Goal: Task Accomplishment & Management: Manage account settings

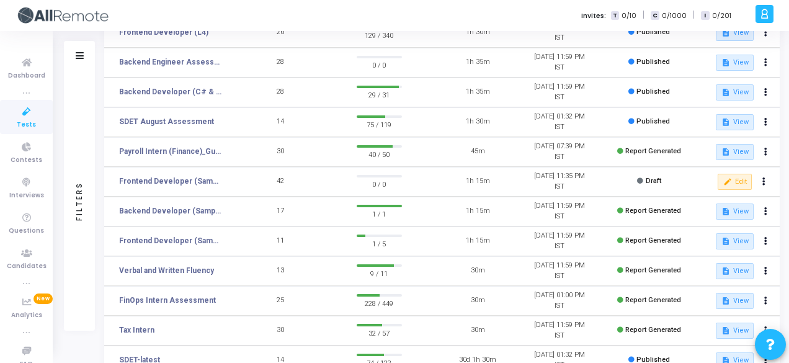
scroll to position [157, 0]
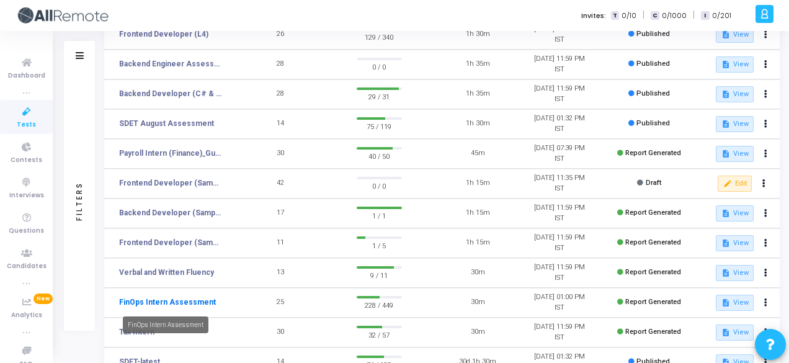
click at [182, 300] on link "FinOps Intern Assessment" at bounding box center [167, 301] width 97 height 11
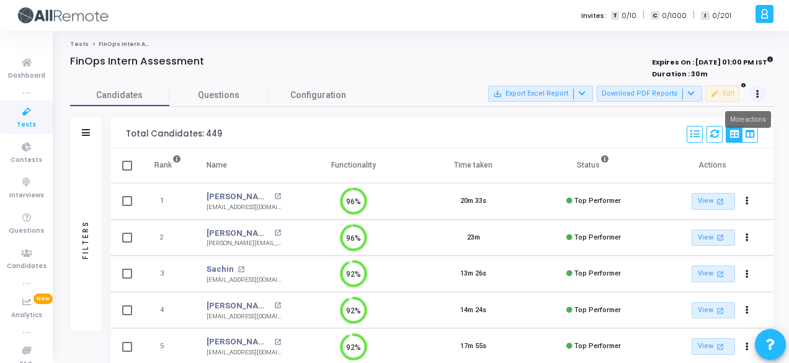
click at [760, 93] on button at bounding box center [757, 94] width 17 height 17
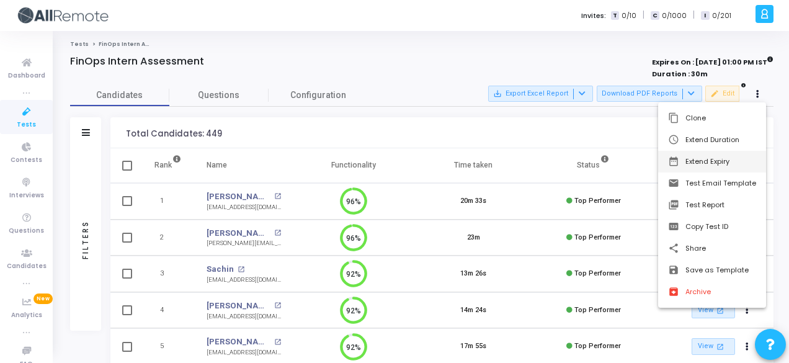
click at [717, 154] on button "date_range Extend Expiry" at bounding box center [712, 162] width 108 height 22
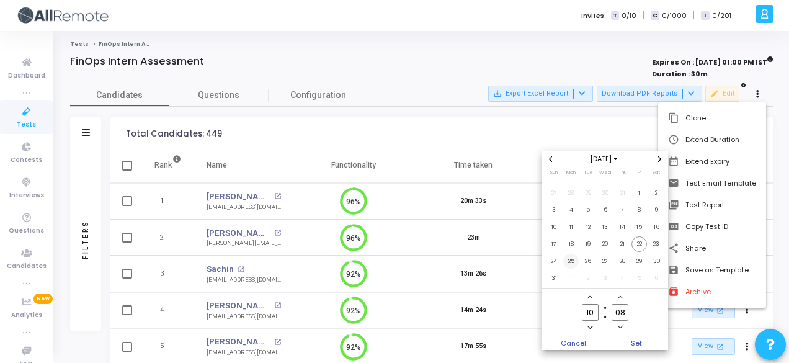
click at [572, 262] on span "25" at bounding box center [571, 262] width 16 height 16
click at [647, 345] on span "Set" at bounding box center [636, 343] width 63 height 14
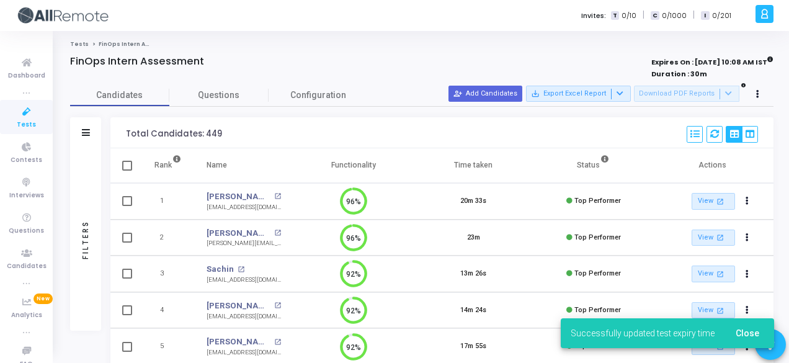
click at [94, 131] on div "Filters" at bounding box center [85, 132] width 31 height 31
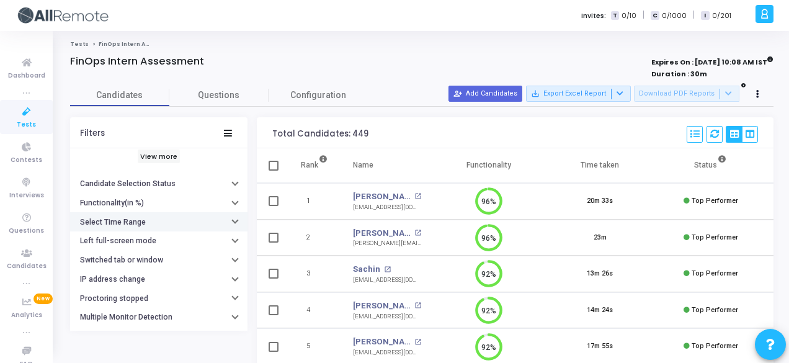
click at [156, 223] on button "Select Time Range" at bounding box center [158, 221] width 177 height 19
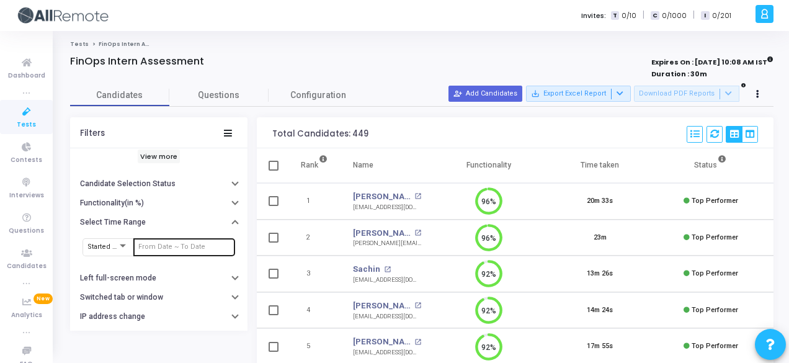
click at [166, 239] on div at bounding box center [184, 246] width 92 height 20
click at [179, 243] on input "text" at bounding box center [184, 246] width 92 height 7
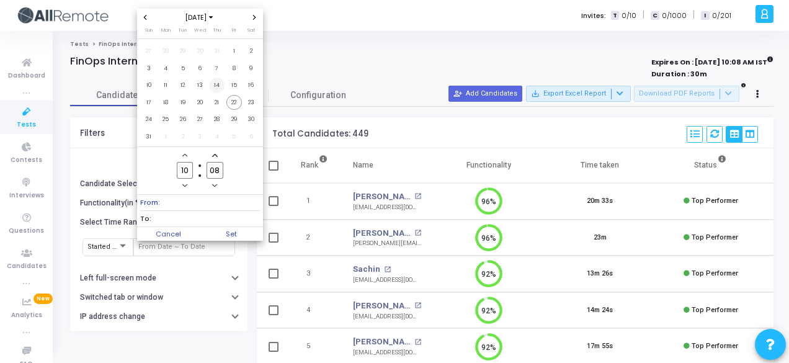
click at [217, 85] on span "14" at bounding box center [217, 86] width 16 height 16
click at [162, 102] on span "18" at bounding box center [166, 103] width 16 height 16
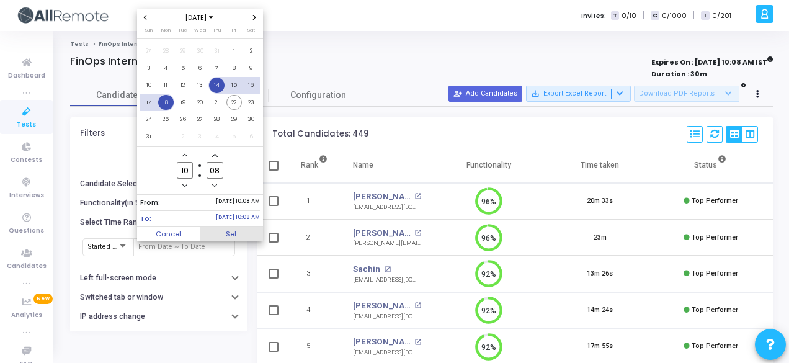
click at [220, 230] on span "Set" at bounding box center [231, 234] width 63 height 14
type input "8/14/2025, 10:08 AM - 8/18/2025, 10:08 AM"
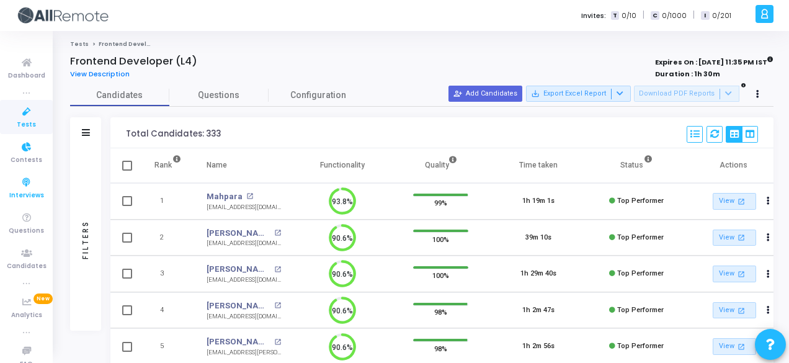
click at [25, 173] on link "Interviews" at bounding box center [26, 188] width 53 height 34
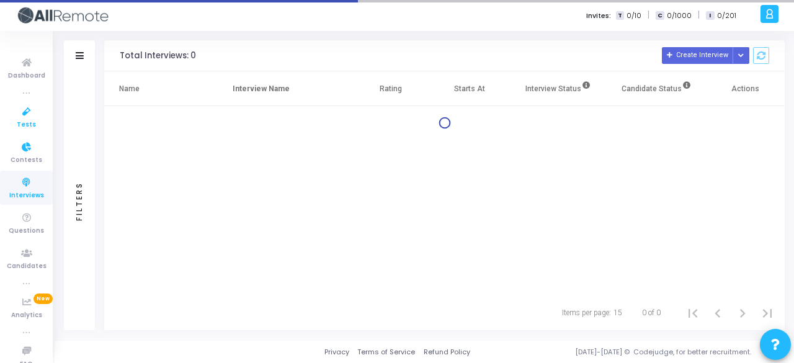
click at [22, 117] on icon at bounding box center [27, 112] width 26 height 16
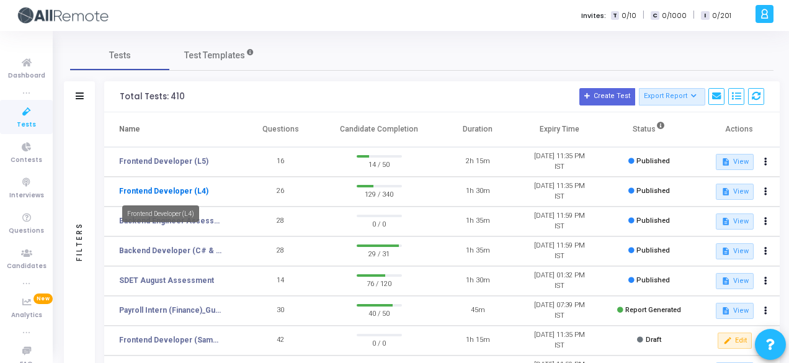
click at [189, 192] on link "Frontend Developer (L4)" at bounding box center [163, 190] width 89 height 11
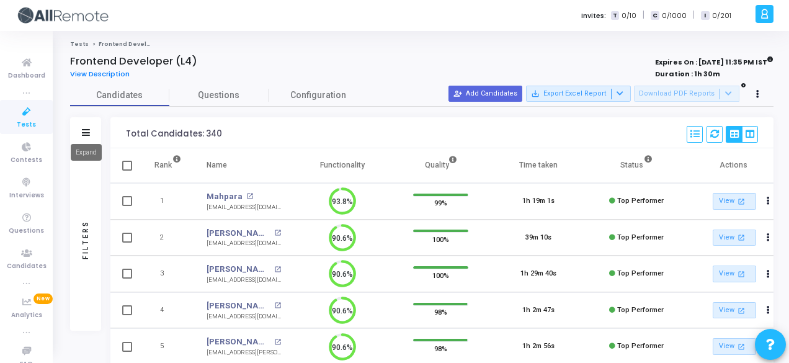
click at [87, 132] on icon at bounding box center [86, 132] width 8 height 7
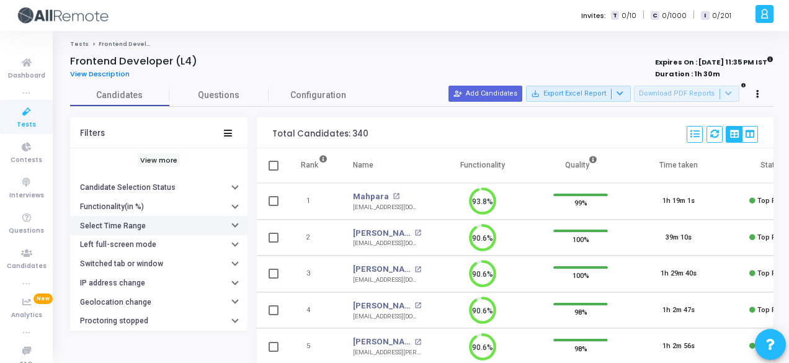
click at [164, 223] on button "Select Time Range" at bounding box center [158, 225] width 177 height 19
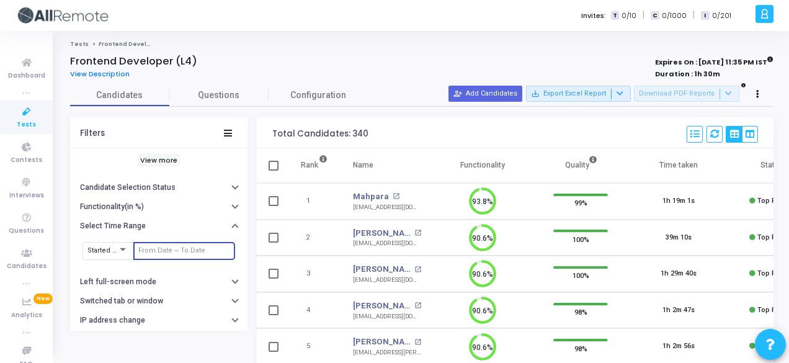
click at [171, 247] on input "text" at bounding box center [184, 250] width 92 height 7
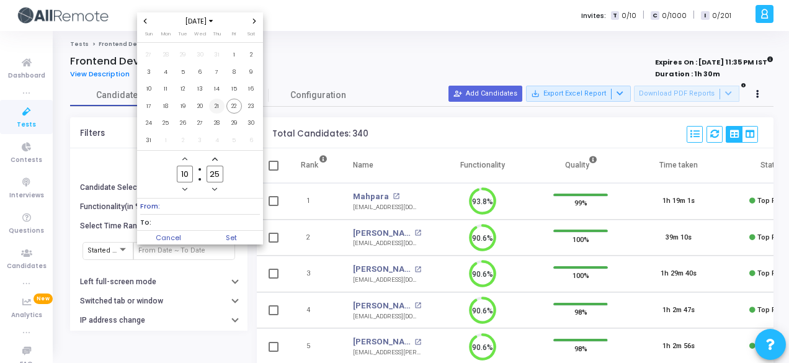
click at [212, 111] on span "21" at bounding box center [217, 107] width 16 height 16
click at [232, 109] on span "22" at bounding box center [234, 107] width 16 height 16
click at [253, 230] on span "To: [DATE] 10:25 AM" at bounding box center [200, 223] width 120 height 16
click at [250, 238] on span "Set" at bounding box center [231, 238] width 63 height 14
type input "[DATE] 10:25 AM - [DATE] 10:25 AM"
